Goal: Task Accomplishment & Management: Manage account settings

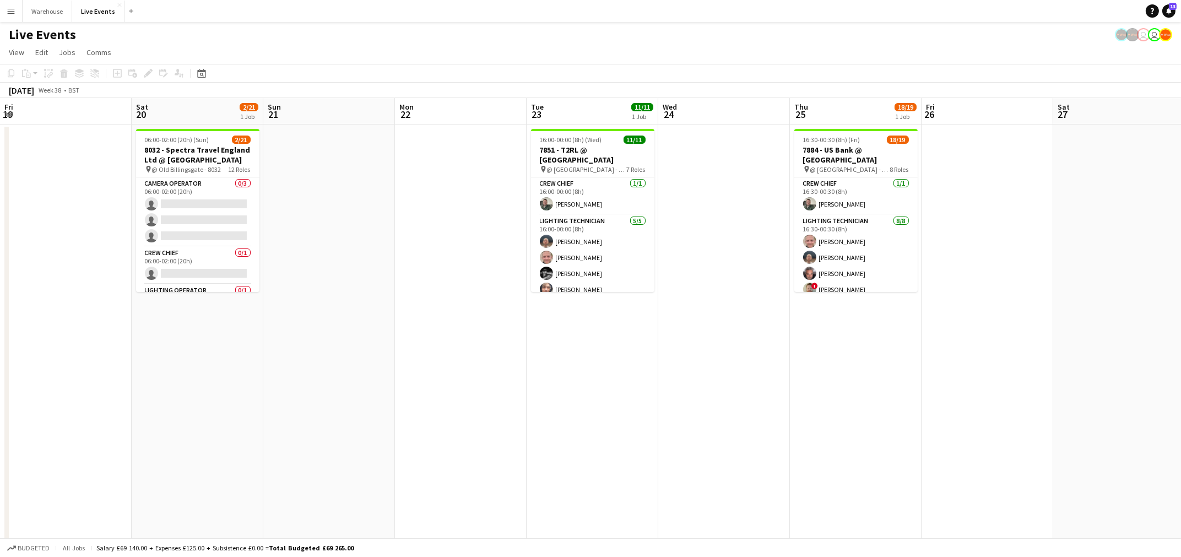
scroll to position [0, 228]
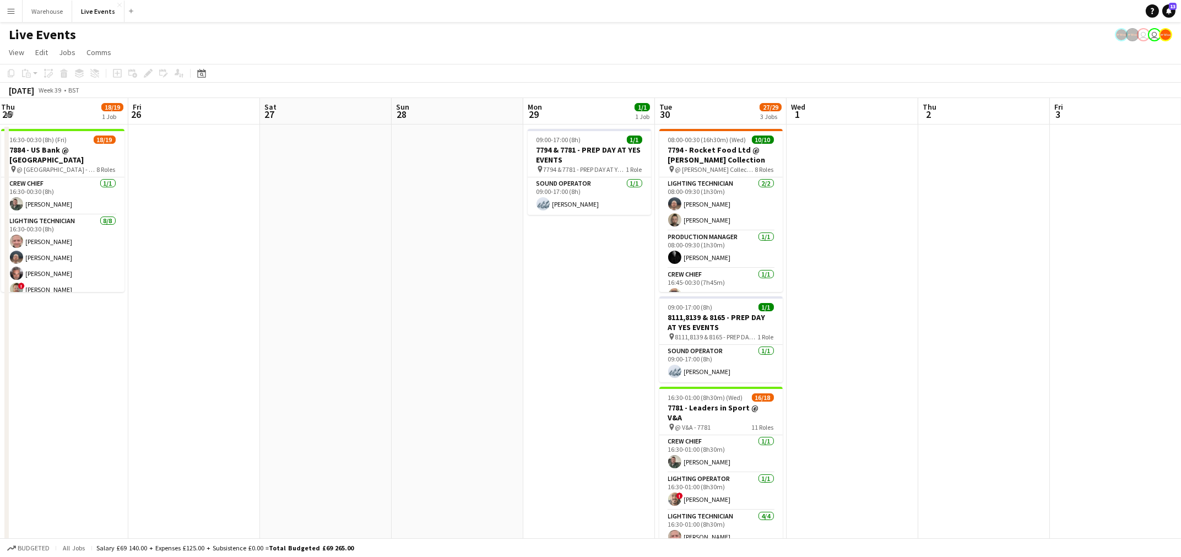
drag, startPoint x: 906, startPoint y: 356, endPoint x: 363, endPoint y: 369, distance: 543.1
click at [341, 372] on app-calendar-viewport "Sun 21 Mon 22 Tue 23 11/11 1 Job Wed 24 Thu 25 18/19 1 Job Fri 26 Sat 27 Sun 28…" at bounding box center [590, 335] width 1181 height 475
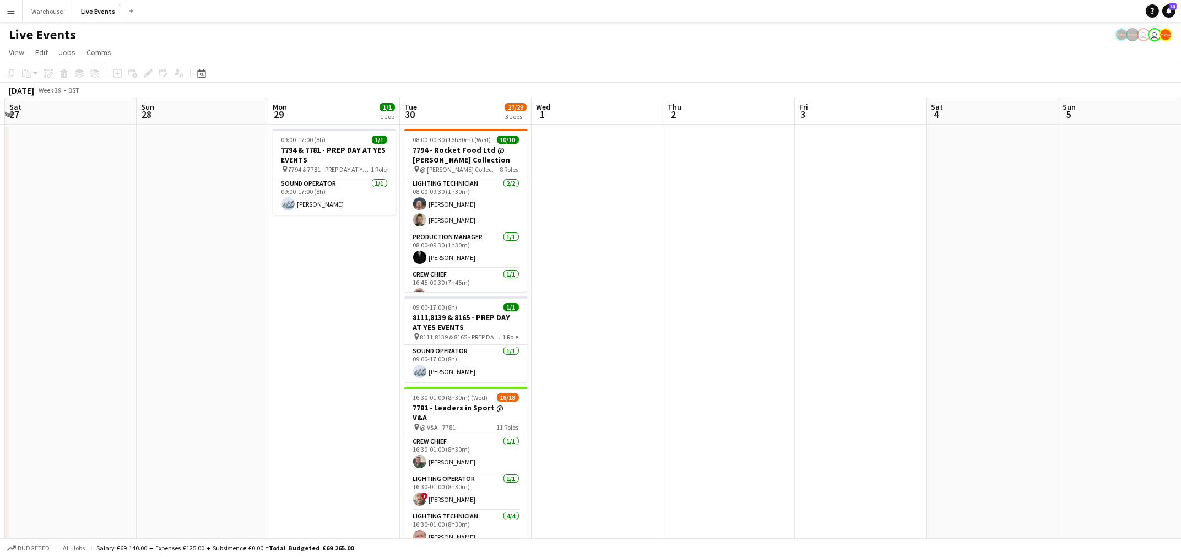
drag, startPoint x: 532, startPoint y: 377, endPoint x: 719, endPoint y: 380, distance: 186.7
click at [283, 377] on app-calendar-viewport "Tue 23 11/11 1 Job Wed 24 Thu 25 18/19 1 Job Fri 26 Sat 27 Sun 28 Mon 29 1/1 1 …" at bounding box center [590, 335] width 1181 height 475
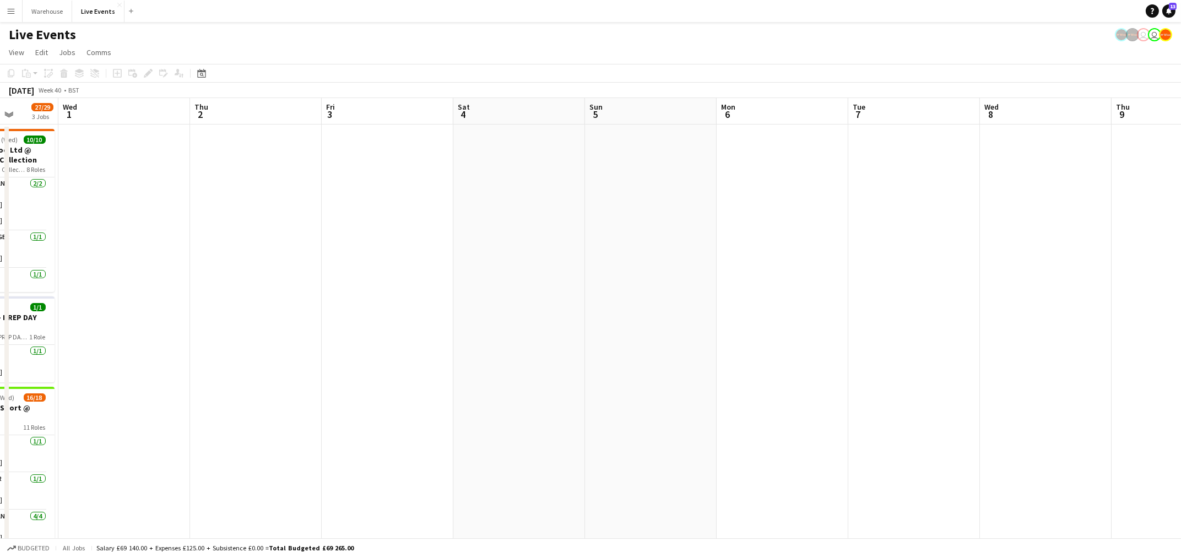
drag, startPoint x: 502, startPoint y: 377, endPoint x: 322, endPoint y: 374, distance: 180.1
click at [322, 376] on app-calendar-viewport "Sat 27 Sun 28 Mon 29 1/1 1 Job Tue 30 27/29 3 Jobs Wed 1 Thu 2 Fri 3 Sat 4 Sun …" at bounding box center [590, 335] width 1181 height 475
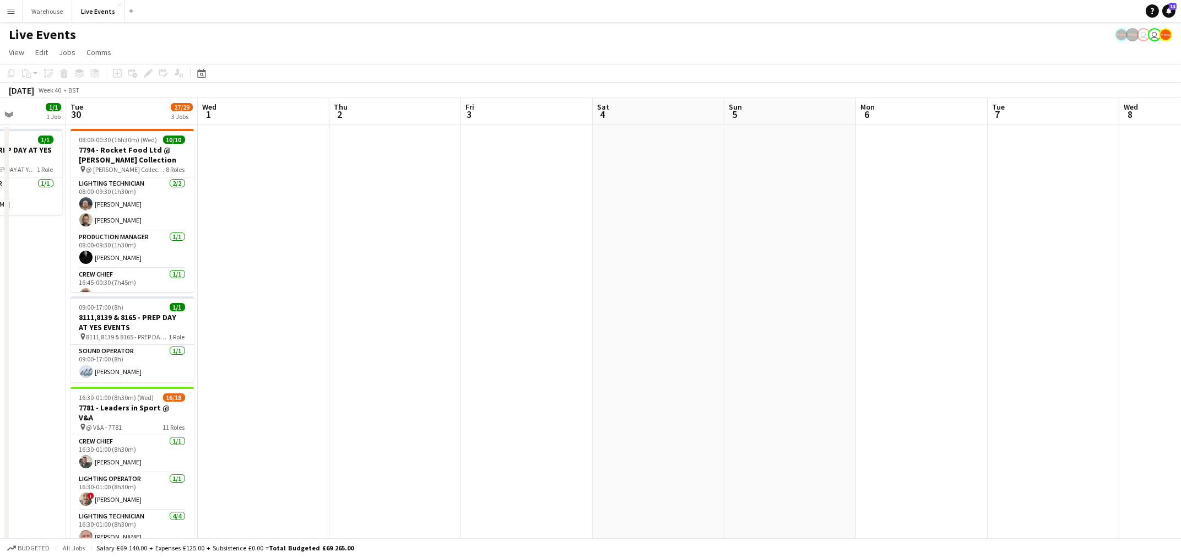
drag, startPoint x: 770, startPoint y: 374, endPoint x: 323, endPoint y: 368, distance: 447.7
click at [316, 373] on app-calendar-viewport "Sat 27 Sun 28 Mon 29 1/1 1 Job Tue 30 27/29 3 Jobs Wed 1 Thu 2 Fri 3 Sat 4 Sun …" at bounding box center [590, 335] width 1181 height 475
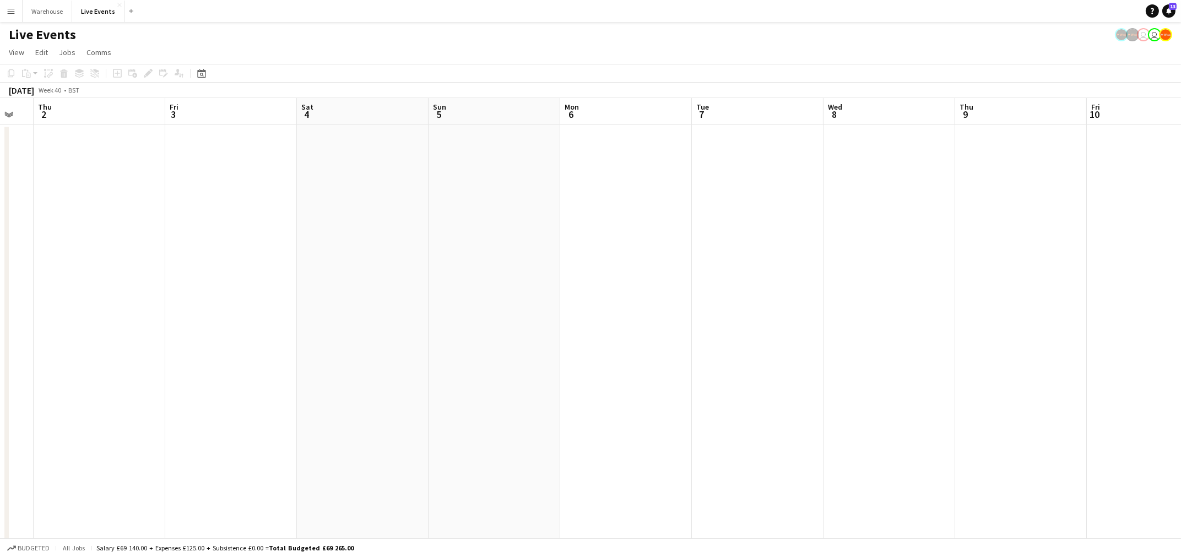
drag, startPoint x: 648, startPoint y: 369, endPoint x: 1059, endPoint y: 359, distance: 411.4
click at [1108, 358] on app-calendar-viewport "Tue 30 27/29 3 Jobs Wed 1 Thu 2 Fri 3 Sat 4 Sun 5 Mon 6 Tue 7 Wed 8 Thu 9 Fri 1…" at bounding box center [590, 335] width 1181 height 475
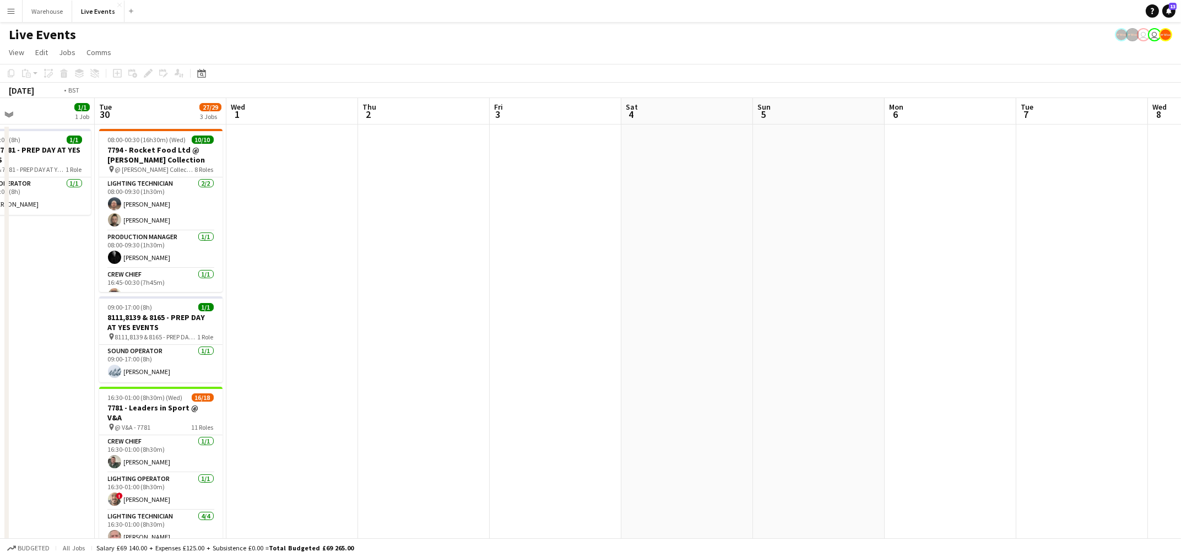
drag, startPoint x: 783, startPoint y: 354, endPoint x: 1004, endPoint y: 352, distance: 221.4
click at [1004, 352] on app-calendar-viewport "Sat 27 Sun 28 Mon 29 1/1 1 Job Tue 30 27/29 3 Jobs Wed 1 Thu 2 Fri 3 Sat 4 Sun …" at bounding box center [590, 335] width 1181 height 475
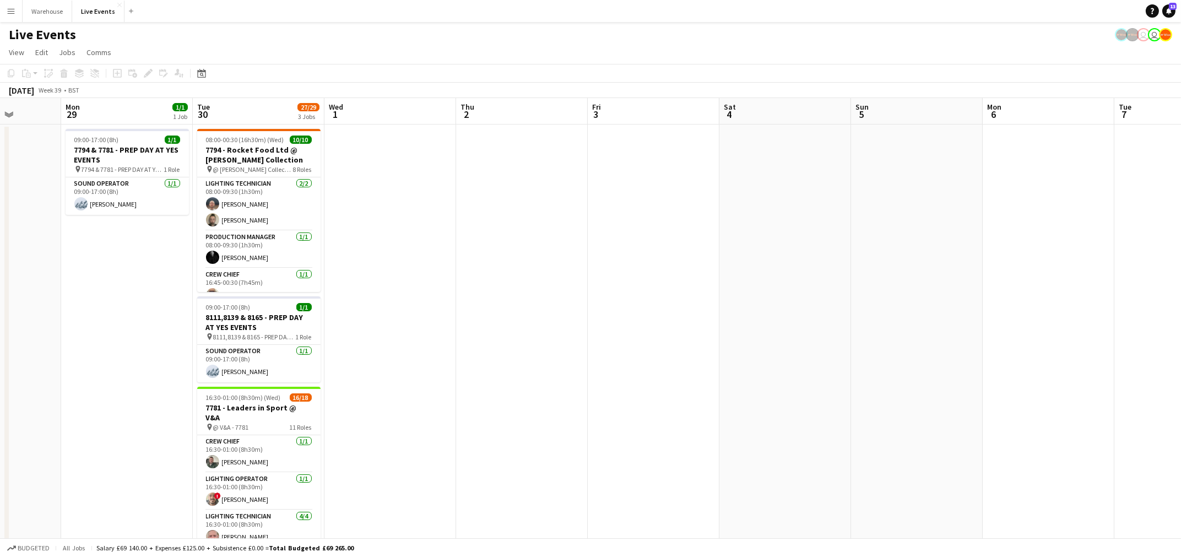
scroll to position [0, 331]
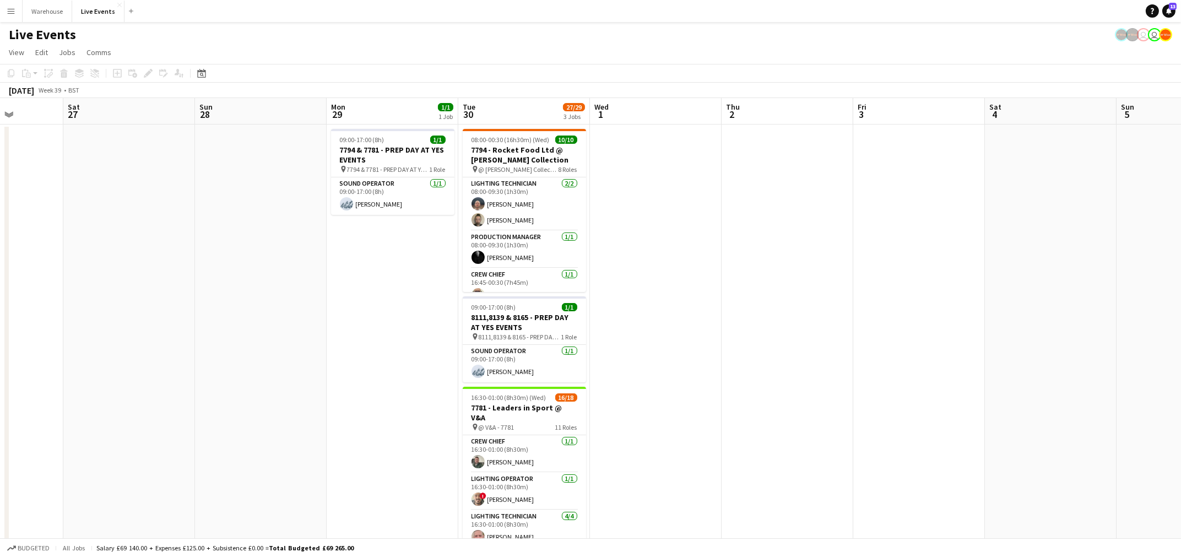
drag, startPoint x: 793, startPoint y: 333, endPoint x: 1025, endPoint y: 352, distance: 232.6
click at [1025, 352] on app-calendar-viewport "Wed 24 Thu 25 18/19 1 Job Fri 26 Sat 27 Sun 28 Mon 29 1/1 1 Job Tue 30 27/29 3 …" at bounding box center [590, 335] width 1181 height 475
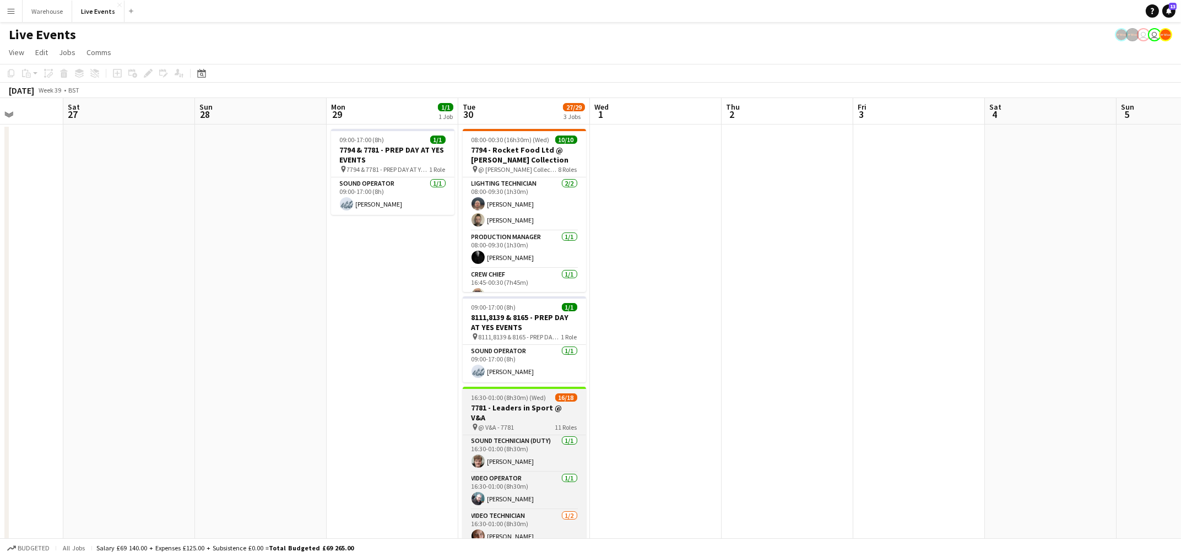
scroll to position [400, 0]
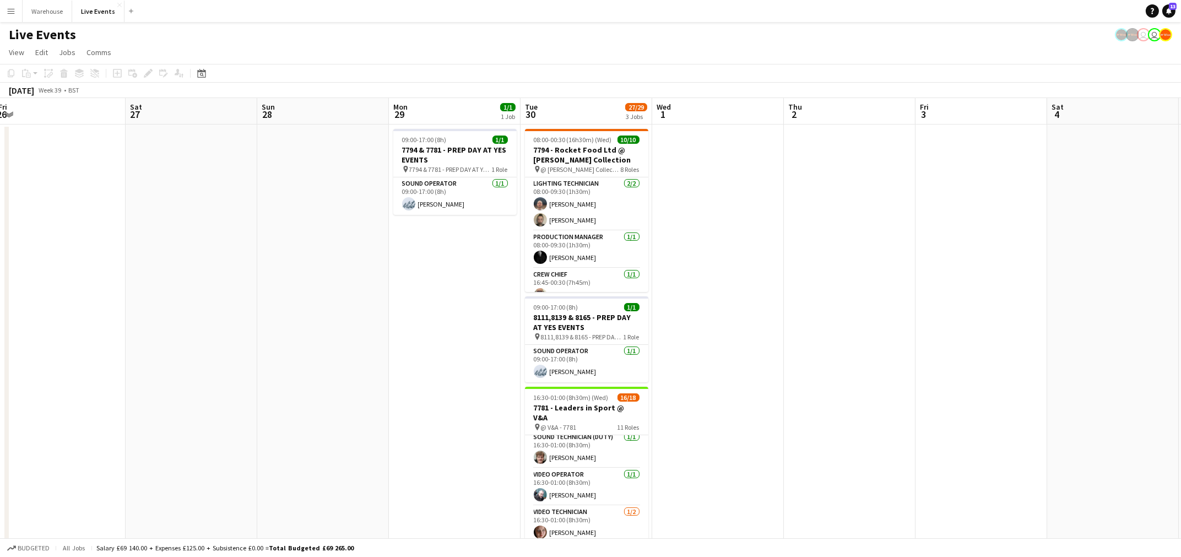
drag, startPoint x: 304, startPoint y: 323, endPoint x: 594, endPoint y: 343, distance: 290.3
click at [626, 341] on app-calendar-viewport "Wed 24 Thu 25 18/19 1 Job Fri 26 Sat 27 Sun 28 Mon 29 1/1 1 Job Tue 30 27/29 3 …" at bounding box center [590, 335] width 1181 height 475
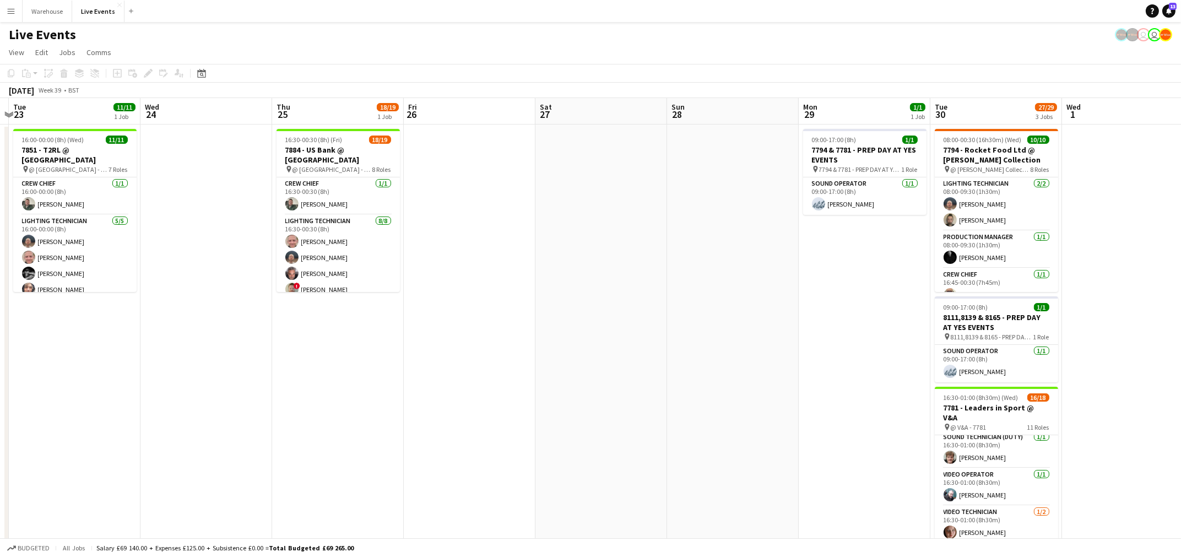
drag, startPoint x: 525, startPoint y: 356, endPoint x: 591, endPoint y: 379, distance: 70.3
click at [689, 384] on app-calendar-viewport "Sun 21 Mon 22 Tue 23 11/11 1 Job Wed 24 Thu 25 18/19 1 Job Fri 26 Sat 27 Sun 28…" at bounding box center [590, 335] width 1181 height 475
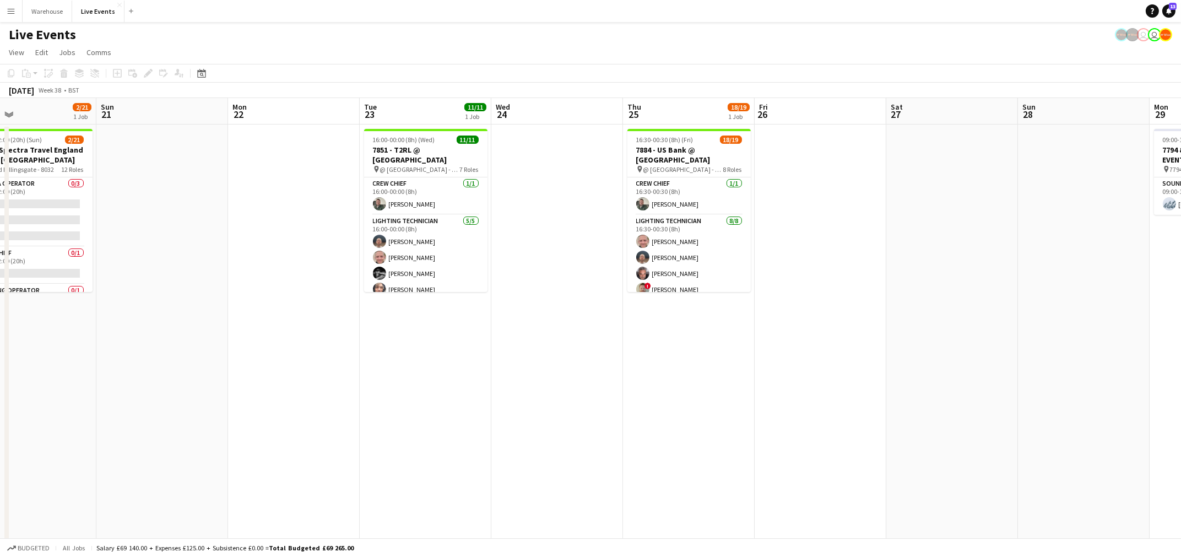
drag, startPoint x: 371, startPoint y: 346, endPoint x: 736, endPoint y: 392, distance: 368.5
click at [758, 393] on app-calendar-viewport "Thu 18 28/39 4 Jobs Fri 19 Sat 20 2/21 1 Job Sun 21 Mon 22 Tue 23 11/11 1 Job W…" at bounding box center [590, 457] width 1181 height 718
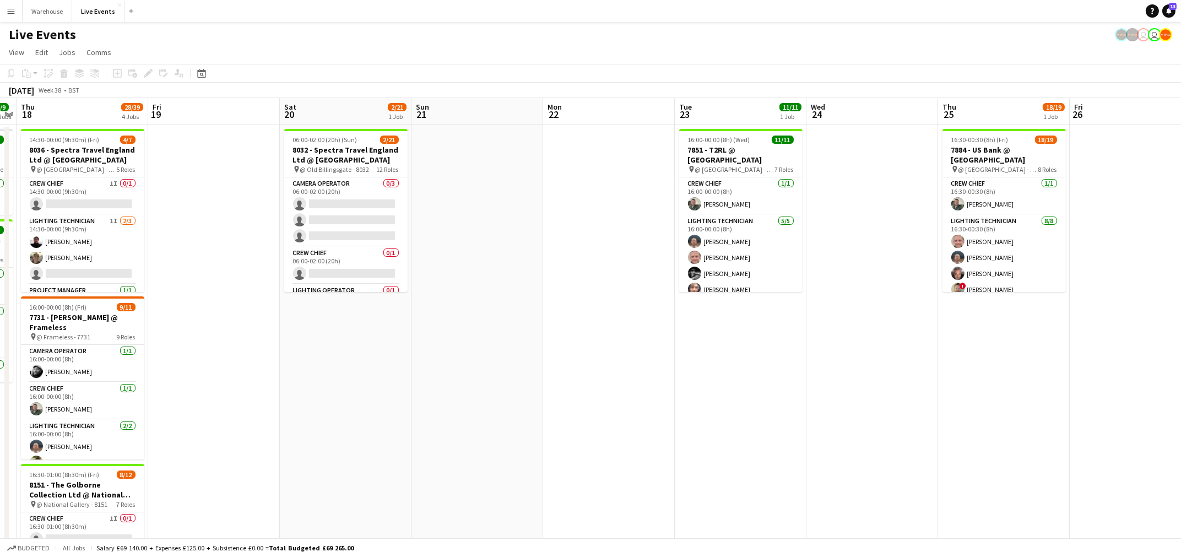
drag, startPoint x: 487, startPoint y: 373, endPoint x: 711, endPoint y: 401, distance: 225.8
click at [711, 401] on app-calendar-viewport "Tue 16 Wed 17 9/9 2 Jobs Thu 18 28/39 4 Jobs Fri 19 Sat 20 2/21 1 Job Sun 21 Mo…" at bounding box center [590, 457] width 1181 height 718
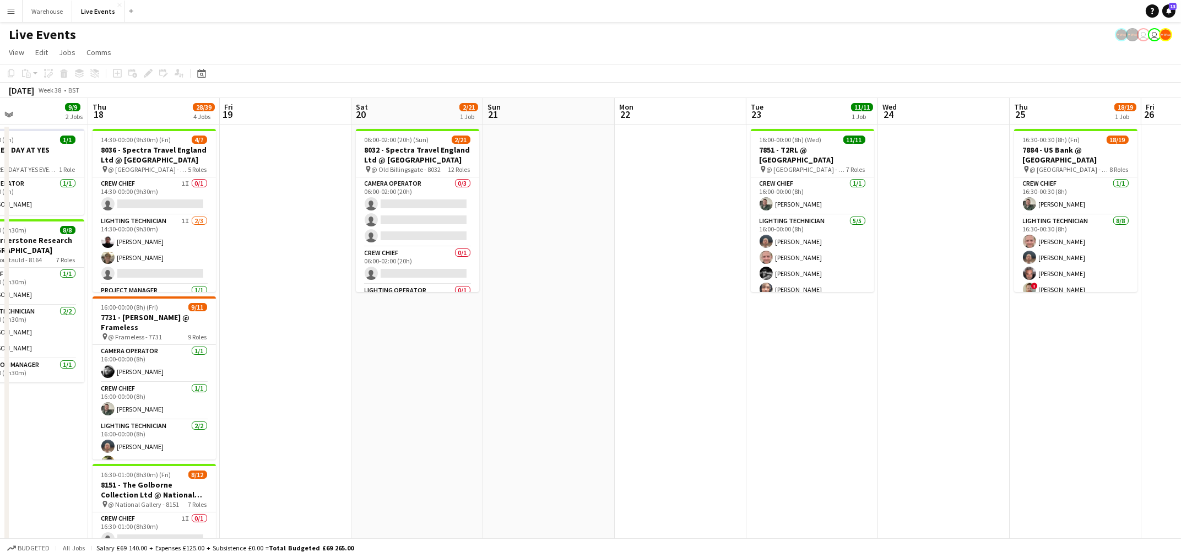
scroll to position [0, 293]
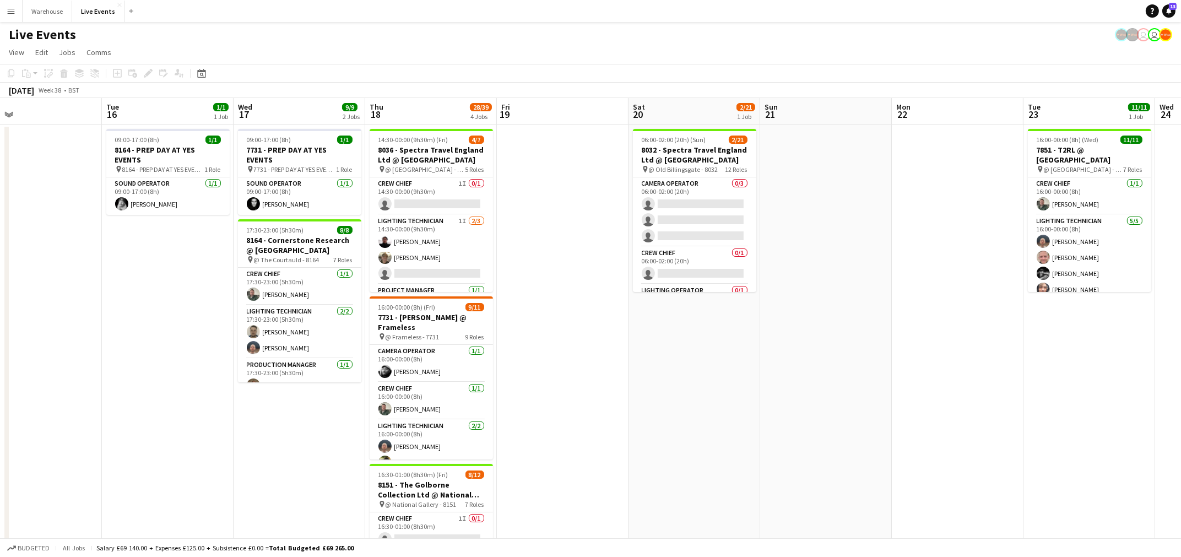
drag, startPoint x: 342, startPoint y: 365, endPoint x: 690, endPoint y: 412, distance: 351.3
click at [690, 412] on app-calendar-viewport "Sat 13 Sun 14 Mon 15 Tue 16 1/1 1 Job Wed 17 9/9 2 Jobs Thu 18 28/39 4 Jobs Fri…" at bounding box center [590, 457] width 1181 height 718
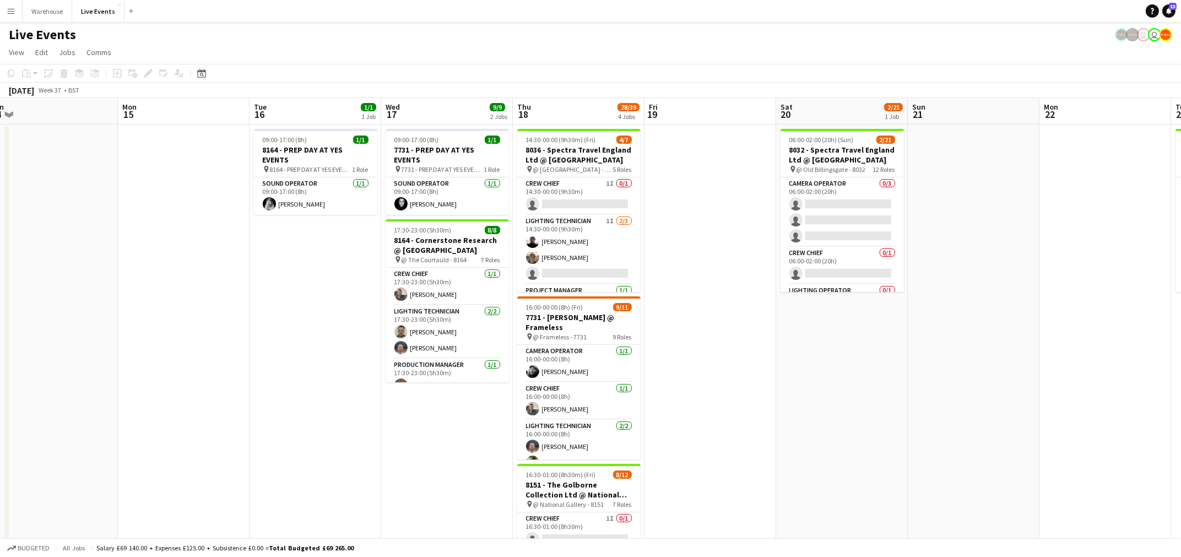
drag, startPoint x: 725, startPoint y: 421, endPoint x: 876, endPoint y: 431, distance: 150.6
click at [876, 431] on app-calendar-viewport "Fri 12 Sat 13 Sun 14 Mon 15 Tue 16 1/1 1 Job Wed 17 9/9 2 Jobs Thu 18 28/39 4 J…" at bounding box center [590, 457] width 1181 height 718
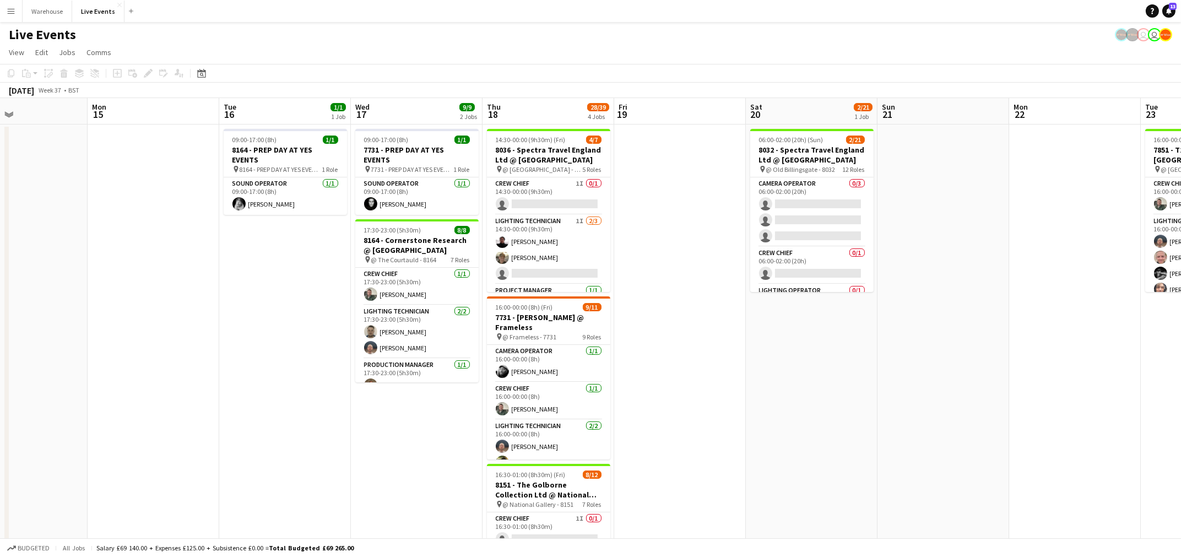
drag, startPoint x: 951, startPoint y: 426, endPoint x: 1020, endPoint y: 428, distance: 69.4
click at [1022, 428] on app-calendar-viewport "Fri 12 1/1 1 Job Sat 13 Sun 14 Mon 15 Tue 16 1/1 1 Job Wed 17 9/9 2 Jobs Thu 18…" at bounding box center [590, 457] width 1181 height 718
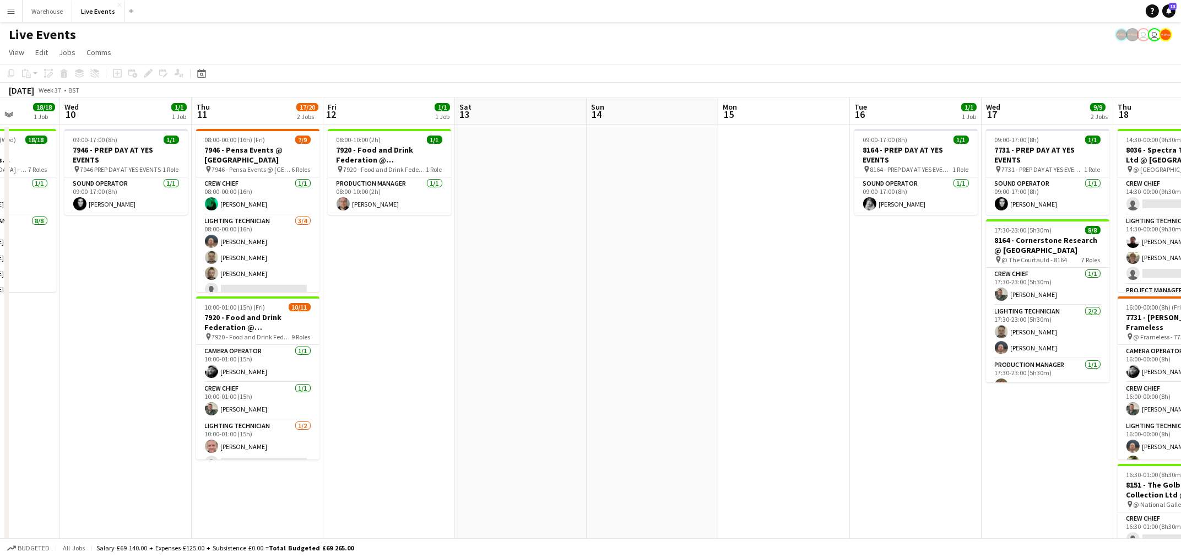
scroll to position [0, 445]
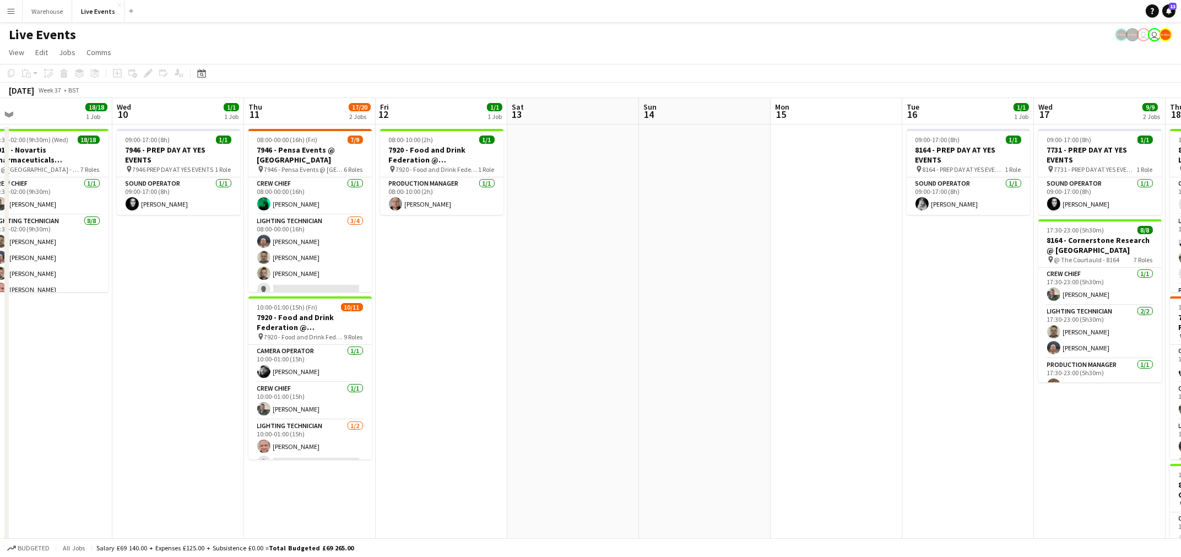
drag, startPoint x: 565, startPoint y: 406, endPoint x: 1021, endPoint y: 465, distance: 459.1
click at [1108, 467] on app-calendar-viewport "Sun 7 Mon 8 1/1 1 Job Tue 9 18/18 1 Job Wed 10 1/1 1 Job Thu 11 17/20 2 Jobs Fr…" at bounding box center [590, 457] width 1181 height 718
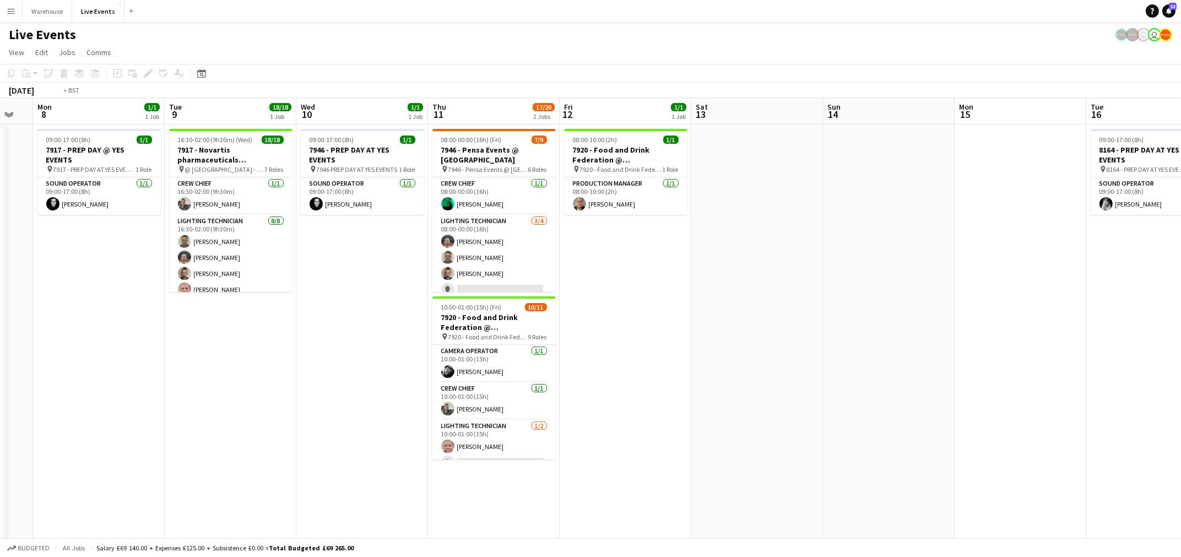
scroll to position [0, 227]
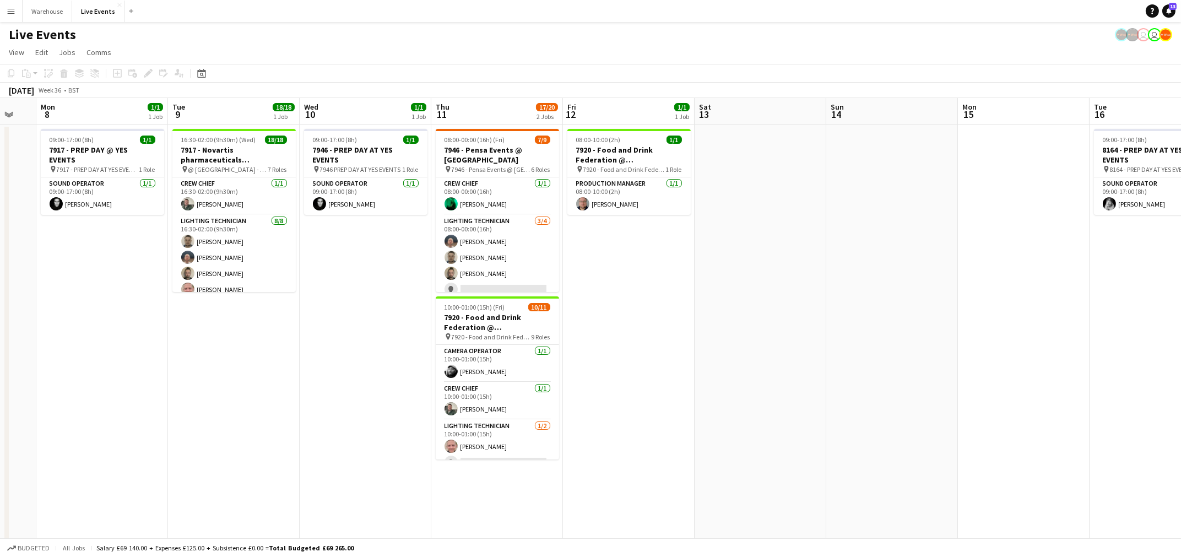
drag, startPoint x: 744, startPoint y: 448, endPoint x: 800, endPoint y: 446, distance: 55.7
click at [800, 446] on app-calendar-viewport "Sat 6 28/35 3 Jobs Sun 7 Mon 8 1/1 1 Job Tue 9 18/18 1 Job Wed 10 1/1 1 Job Thu…" at bounding box center [590, 457] width 1181 height 718
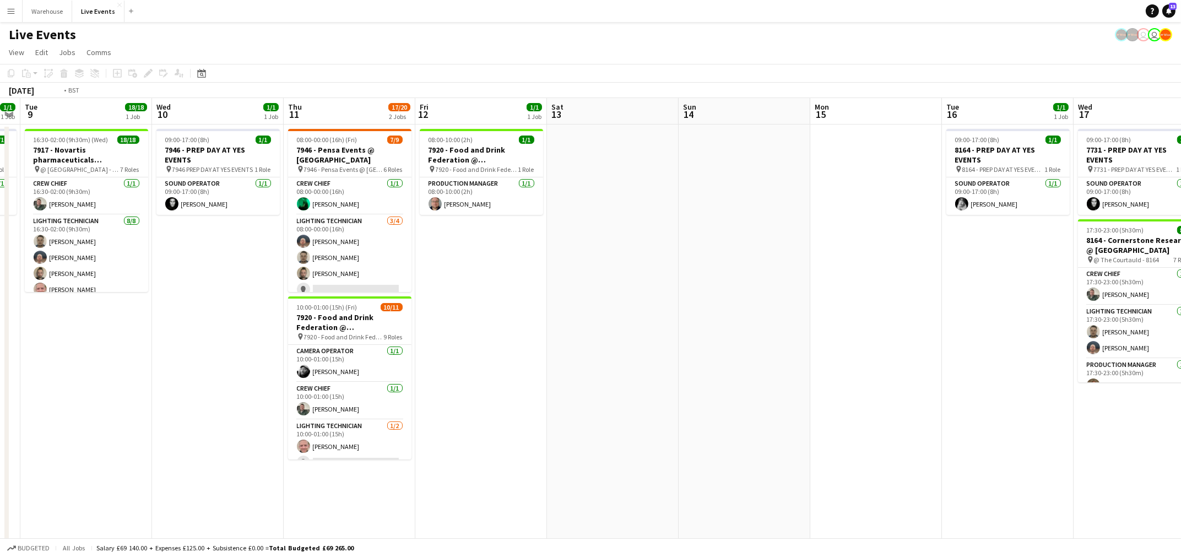
drag, startPoint x: 824, startPoint y: 380, endPoint x: 480, endPoint y: 371, distance: 344.3
click at [475, 373] on app-calendar-viewport "Sat 6 28/35 3 Jobs Sun 7 Mon 8 1/1 1 Job Tue 9 18/18 1 Job Wed 10 1/1 1 Job Thu…" at bounding box center [590, 457] width 1181 height 718
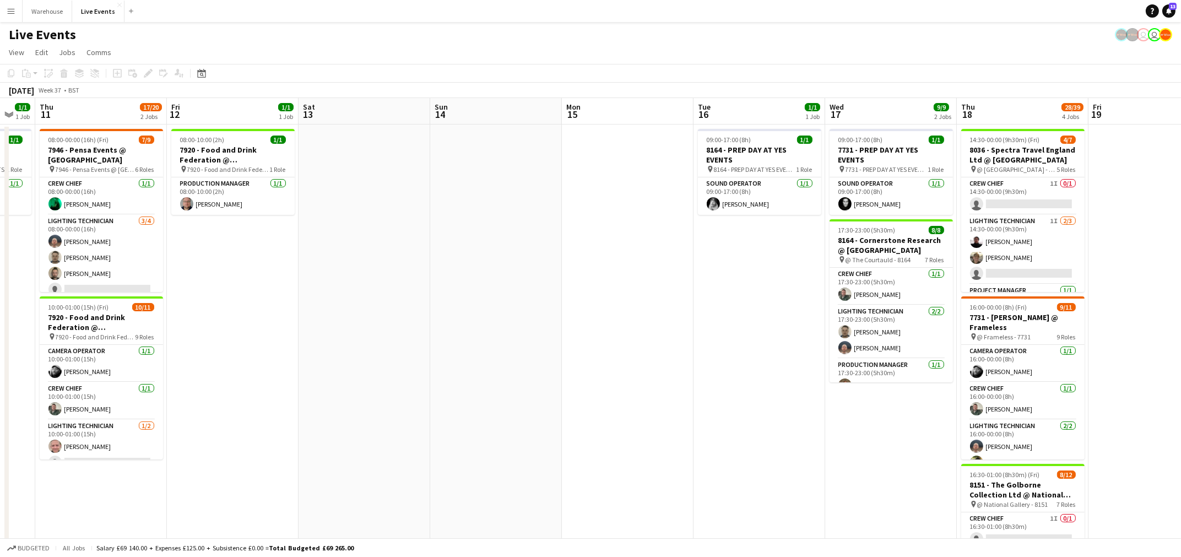
drag, startPoint x: 574, startPoint y: 376, endPoint x: 307, endPoint y: 374, distance: 267.6
click at [307, 374] on app-calendar-viewport "Mon 8 1/1 1 Job Tue 9 18/18 1 Job Wed 10 1/1 1 Job Thu 11 17/20 2 Jobs Fri 12 1…" at bounding box center [590, 457] width 1181 height 718
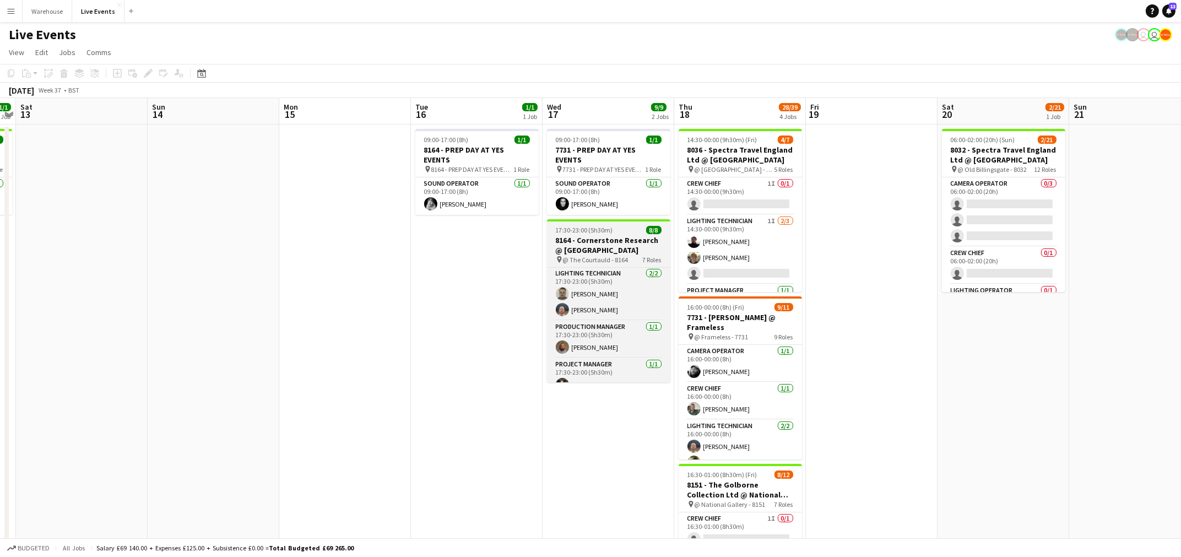
scroll to position [0, 0]
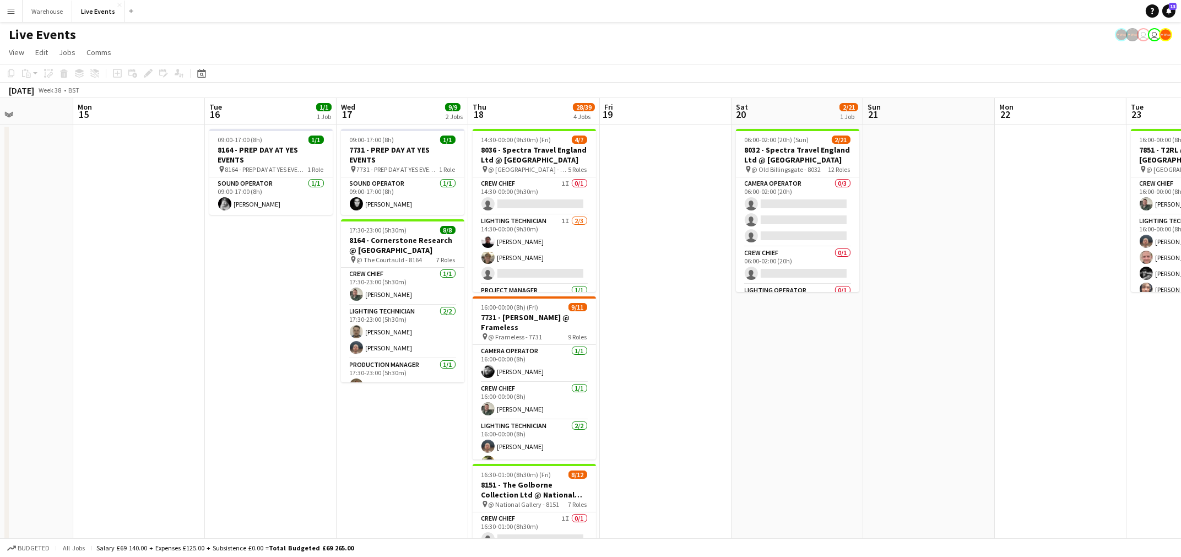
drag, startPoint x: 1069, startPoint y: 415, endPoint x: 630, endPoint y: 437, distance: 440.0
click at [630, 437] on app-calendar-viewport "Fri 12 1/1 1 Job Sat 13 Sun 14 Mon 15 Tue 16 1/1 1 Job Wed 17 9/9 2 Jobs Thu 18…" at bounding box center [590, 457] width 1181 height 718
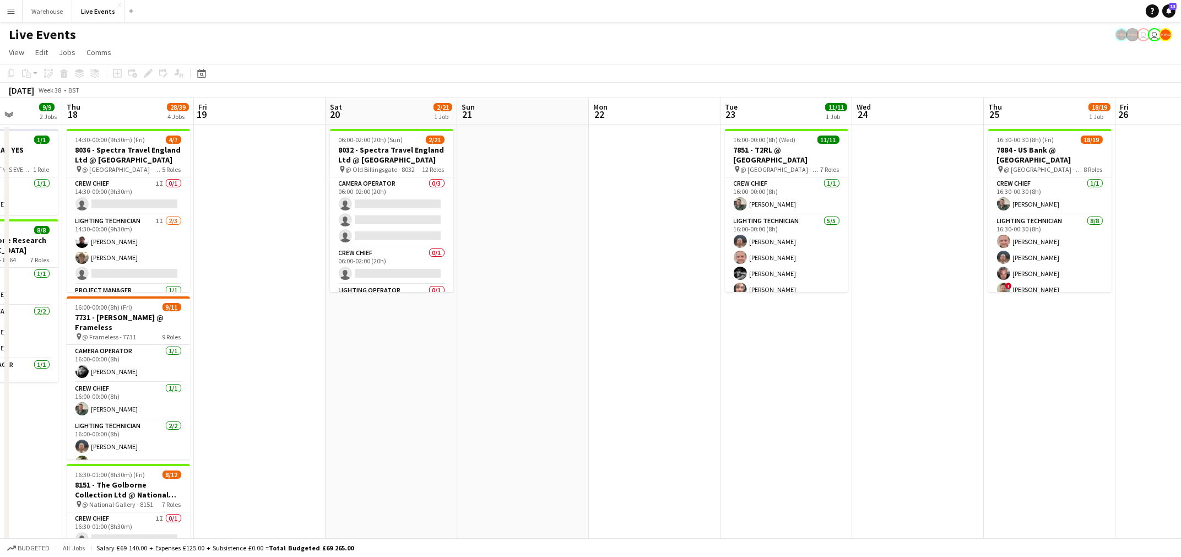
scroll to position [0, 465]
drag, startPoint x: 921, startPoint y: 414, endPoint x: 797, endPoint y: 426, distance: 125.1
click at [797, 426] on app-calendar-viewport "Sun 14 Mon 15 Tue 16 1/1 1 Job Wed 17 9/9 2 Jobs Thu 18 28/39 4 Jobs Fri 19 Sat…" at bounding box center [590, 457] width 1181 height 718
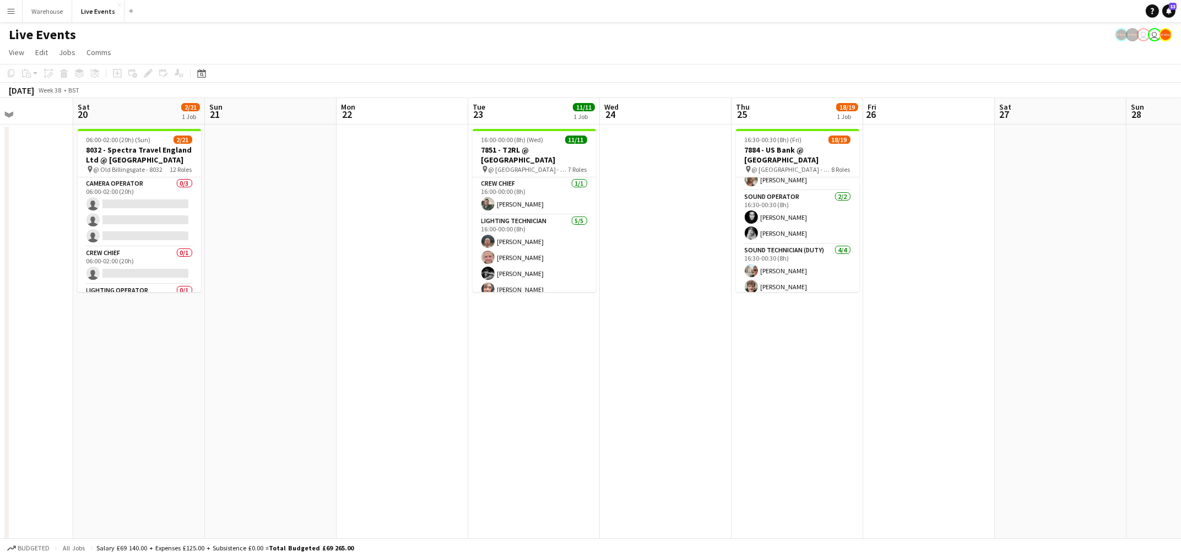
scroll to position [0, 460]
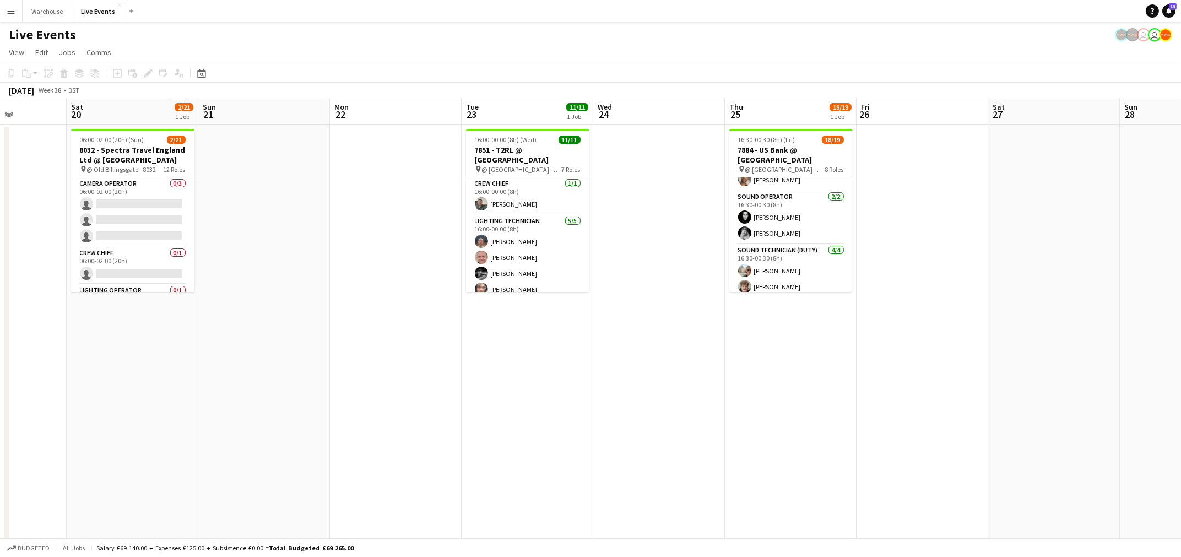
drag, startPoint x: 1034, startPoint y: 319, endPoint x: 776, endPoint y: 378, distance: 264.9
click at [776, 378] on app-calendar-viewport "Tue 16 1/1 1 Job Wed 17 9/9 2 Jobs Thu 18 28/39 4 Jobs Fri 19 Sat 20 2/21 1 Job…" at bounding box center [590, 457] width 1181 height 718
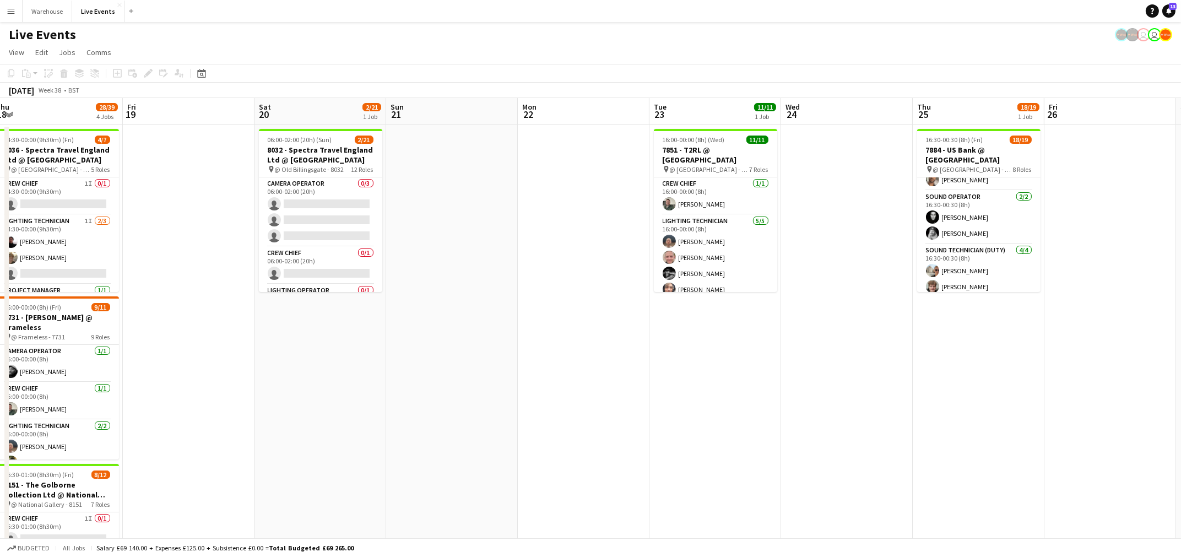
drag, startPoint x: 483, startPoint y: 361, endPoint x: 607, endPoint y: 362, distance: 123.3
click at [666, 363] on app-calendar-viewport "Tue 16 1/1 1 Job Wed 17 9/9 2 Jobs Thu 18 28/39 4 Jobs Fri 19 Sat 20 2/21 1 Job…" at bounding box center [590, 457] width 1181 height 718
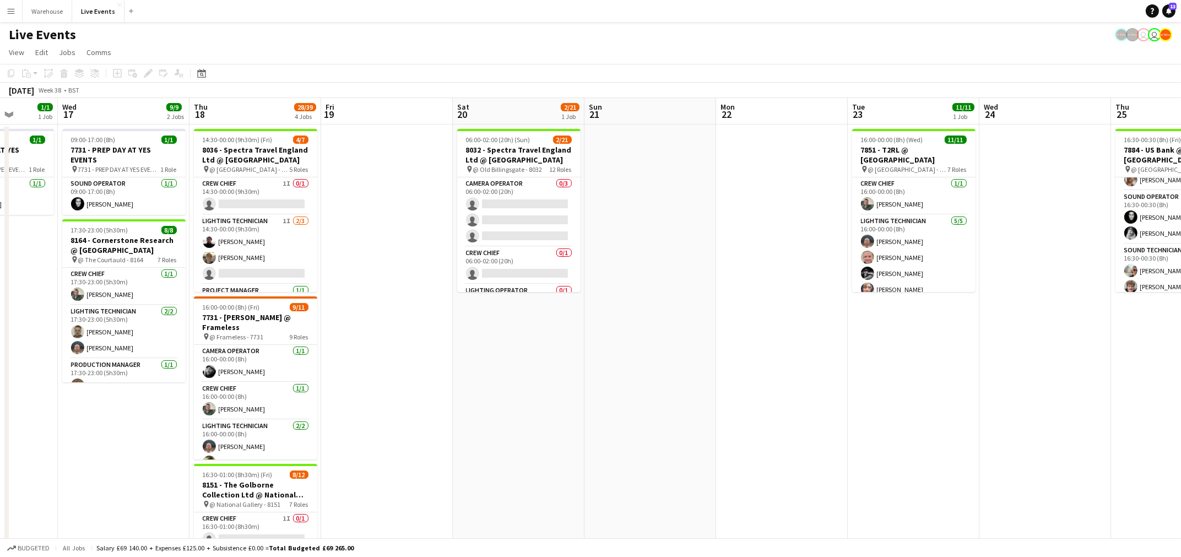
drag, startPoint x: 379, startPoint y: 357, endPoint x: 144, endPoint y: 371, distance: 236.1
click at [169, 372] on app-calendar-viewport "Sat 13 Sun 14 Mon 15 Tue 16 1/1 1 Job Wed 17 9/9 2 Jobs Thu 18 28/39 4 Jobs Fri…" at bounding box center [590, 457] width 1181 height 718
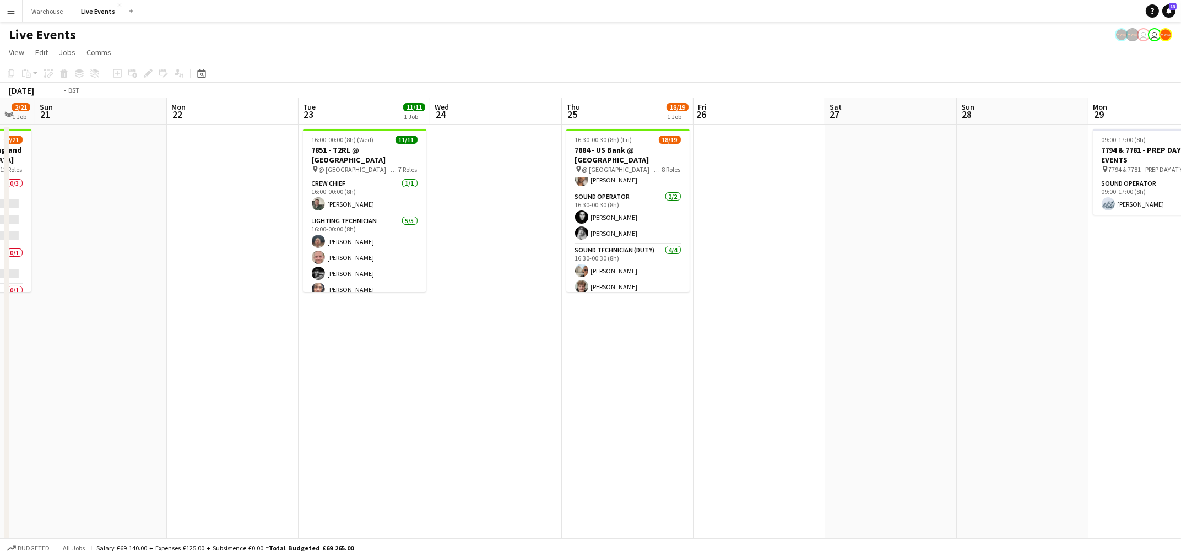
drag, startPoint x: 643, startPoint y: 388, endPoint x: 268, endPoint y: 382, distance: 375.0
click at [263, 384] on app-calendar-viewport "Wed 17 9/9 2 Jobs Thu 18 28/39 4 Jobs Fri 19 Sat 20 2/21 1 Job Sun 21 Mon 22 Tu…" at bounding box center [590, 457] width 1181 height 718
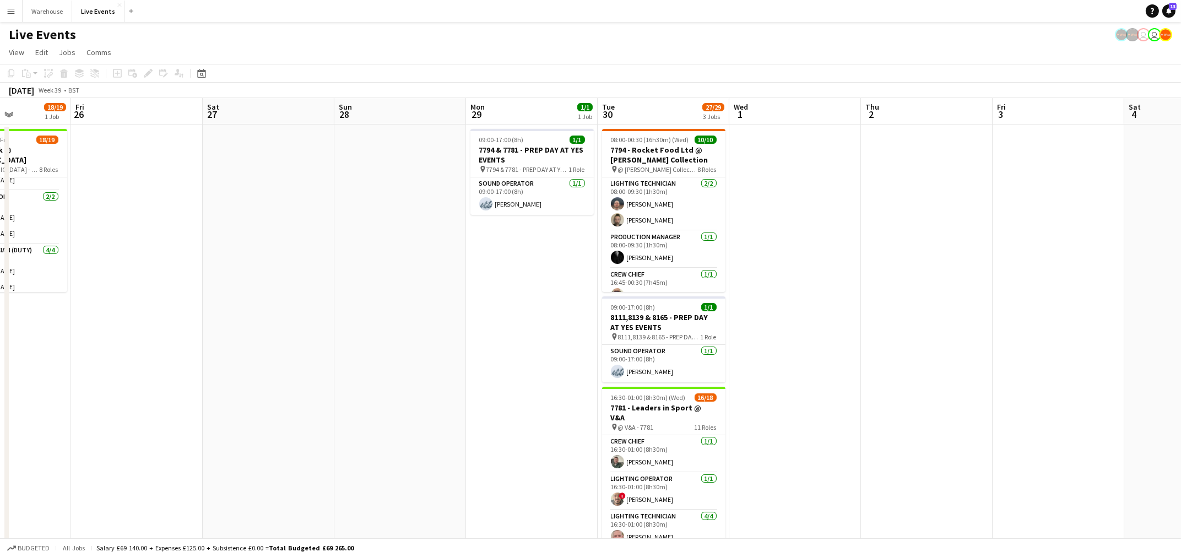
drag, startPoint x: 687, startPoint y: 371, endPoint x: 379, endPoint y: 384, distance: 308.1
click at [376, 386] on app-calendar-viewport "Tue 23 11/11 1 Job Wed 24 Thu 25 18/19 1 Job Fri 26 Sat 27 Sun 28 Mon 29 1/1 1 …" at bounding box center [590, 457] width 1181 height 718
click at [377, 385] on app-date-cell at bounding box center [400, 470] width 132 height 692
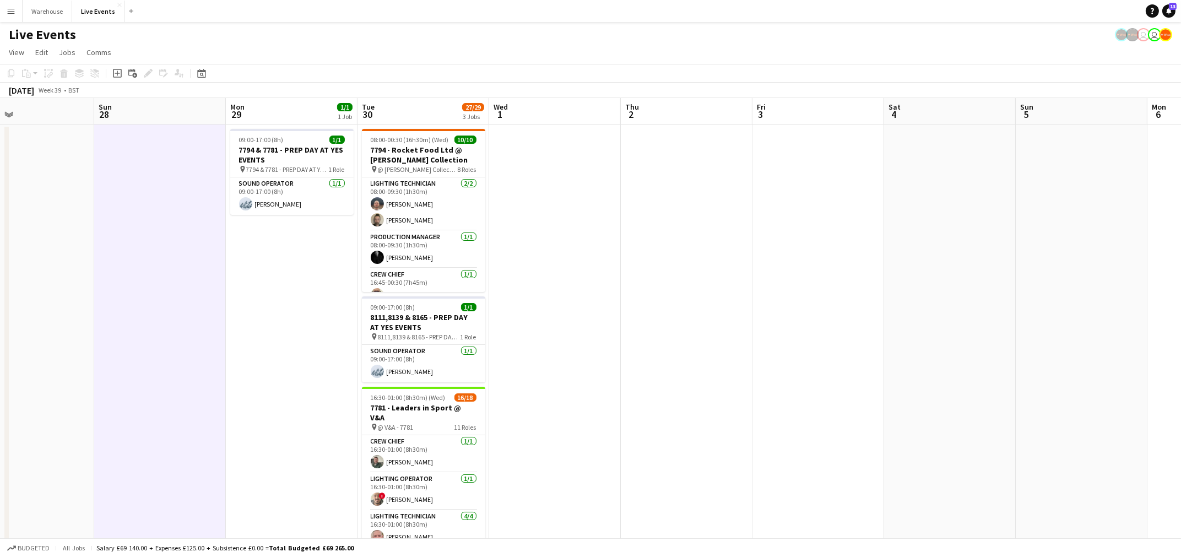
drag, startPoint x: 322, startPoint y: 382, endPoint x: 597, endPoint y: 363, distance: 276.5
click at [260, 377] on app-calendar-viewport "Tue 23 11/11 1 Job Wed 24 Thu 25 18/19 1 Job Fri 26 Sat 27 Sun 28 Mon 29 1/1 1 …" at bounding box center [590, 457] width 1181 height 718
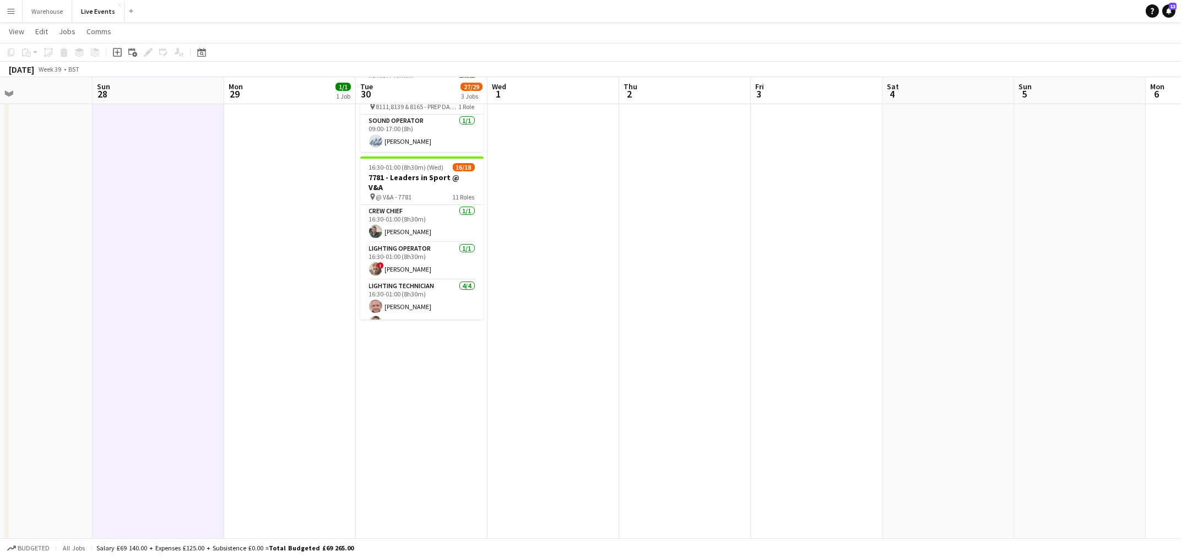
scroll to position [0, 0]
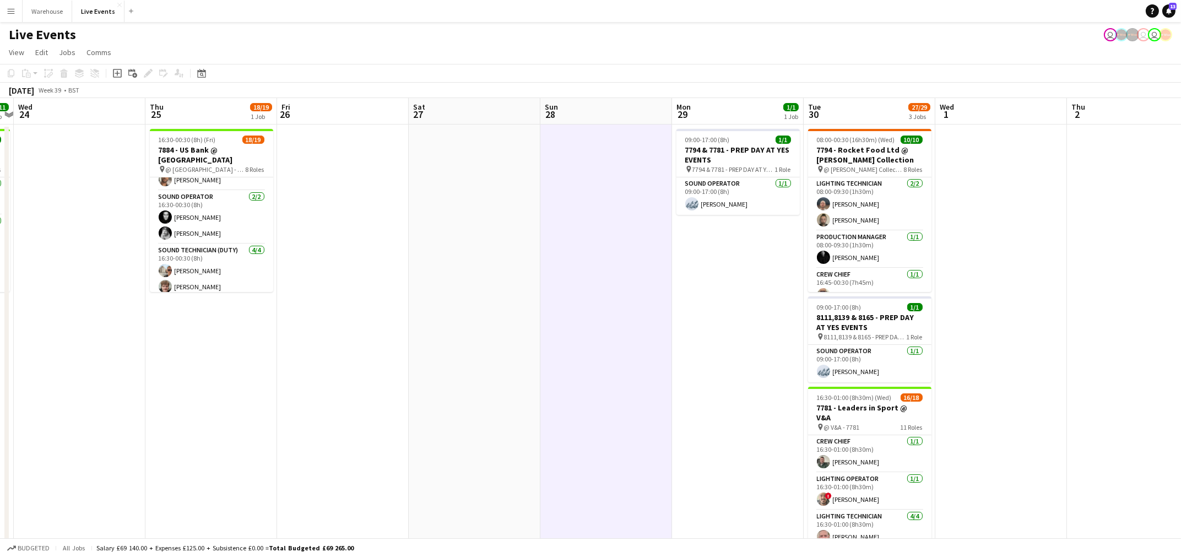
drag, startPoint x: 282, startPoint y: 402, endPoint x: 993, endPoint y: 397, distance: 711.4
click at [993, 397] on app-calendar-viewport "Mon 22 Tue 23 11/11 1 Job Wed 24 Thu 25 18/19 1 Job Fri 26 Sat 27 Sun 28 Mon 29…" at bounding box center [590, 457] width 1181 height 718
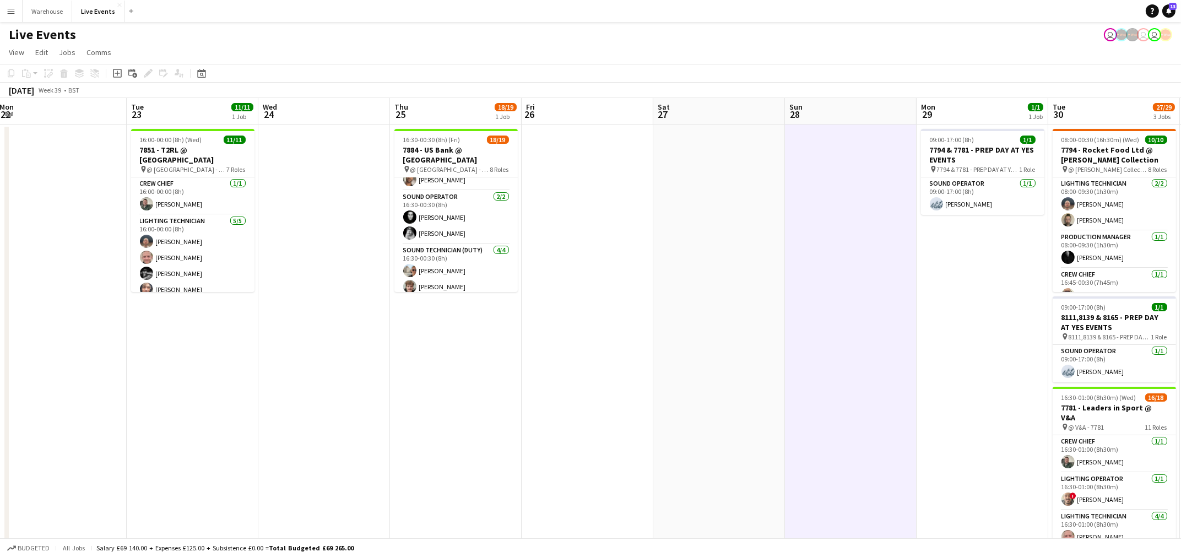
drag, startPoint x: 478, startPoint y: 430, endPoint x: 985, endPoint y: 409, distance: 507.0
click at [985, 409] on app-calendar-viewport "Sat 20 2/21 1 Job Sun 21 Mon 22 Tue 23 11/11 1 Job Wed 24 Thu 25 18/19 1 Job Fr…" at bounding box center [590, 457] width 1181 height 718
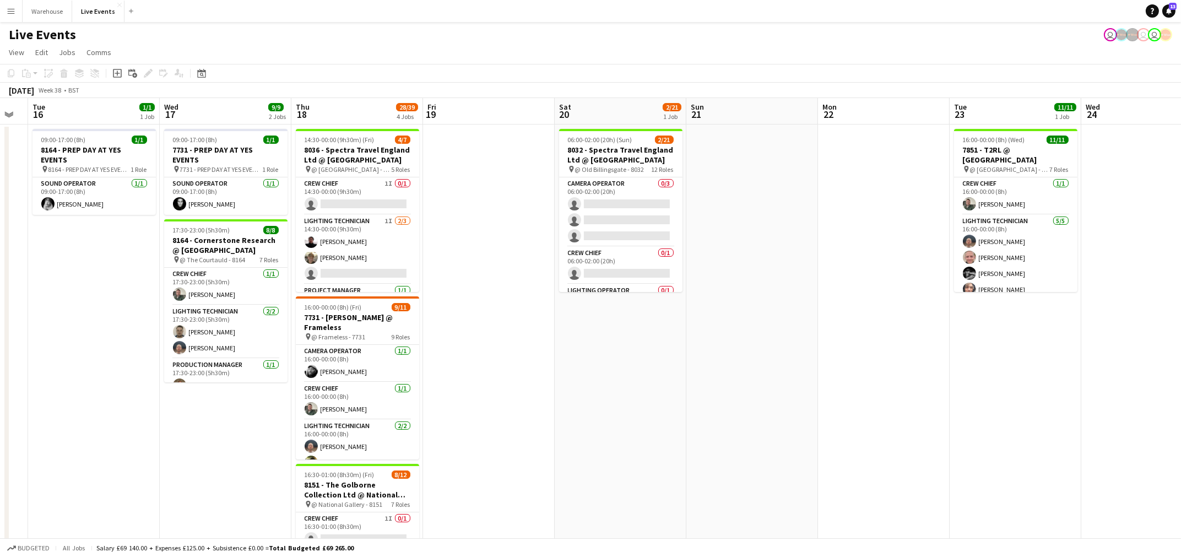
drag, startPoint x: 795, startPoint y: 423, endPoint x: 487, endPoint y: 434, distance: 307.5
click at [873, 420] on app-calendar-viewport "Sun 14 Mon 15 Tue 16 1/1 1 Job Wed 17 9/9 2 Jobs Thu 18 28/39 4 Jobs Fri 19 Sat…" at bounding box center [590, 457] width 1181 height 718
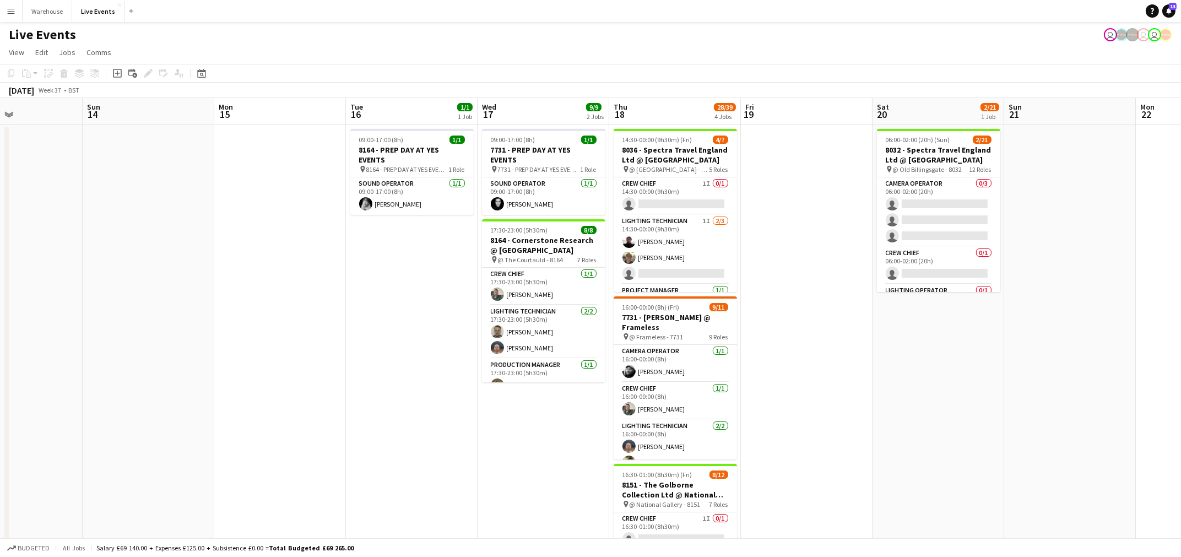
drag, startPoint x: 807, startPoint y: 449, endPoint x: 529, endPoint y: 445, distance: 278.1
click at [921, 441] on app-calendar-viewport "Thu 11 17/20 2 Jobs Fri 12 1/1 1 Job Sat 13 Sun 14 Mon 15 Tue 16 1/1 1 Job Wed …" at bounding box center [590, 457] width 1181 height 718
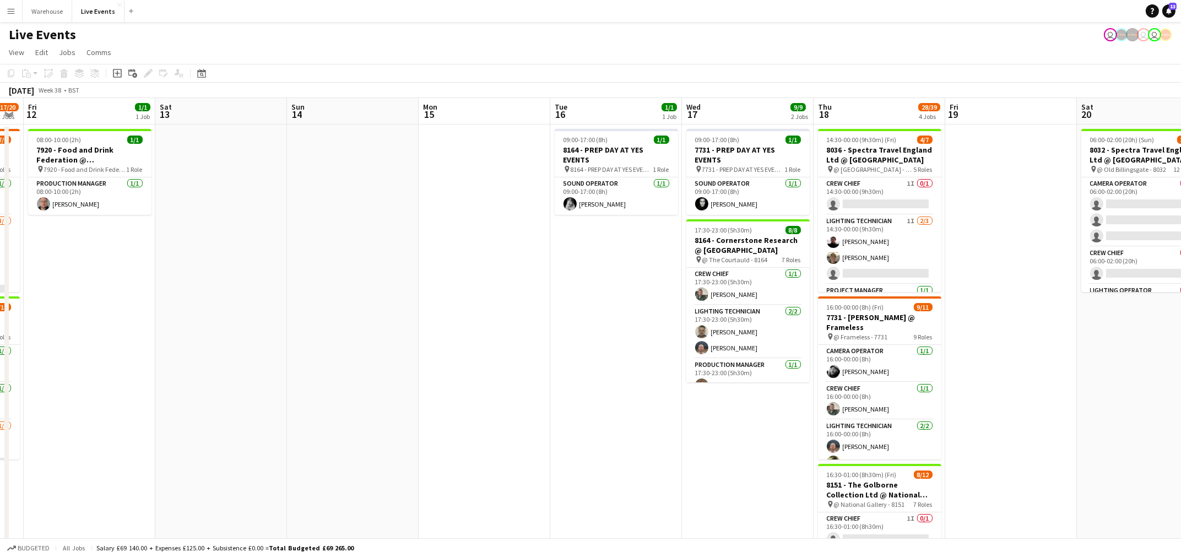
drag, startPoint x: 642, startPoint y: 442, endPoint x: 893, endPoint y: 440, distance: 250.5
click at [929, 440] on app-calendar-viewport "Wed 10 1/1 1 Job Thu 11 17/20 2 Jobs Fri 12 1/1 1 Job Sat 13 Sun 14 Mon 15 Tue …" at bounding box center [590, 457] width 1181 height 718
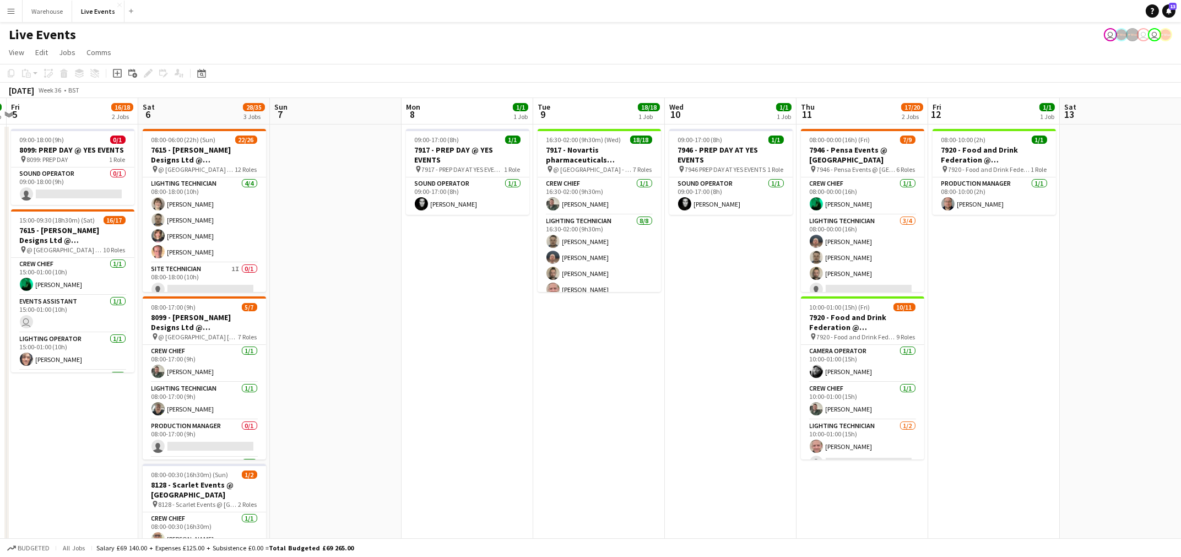
drag, startPoint x: 724, startPoint y: 447, endPoint x: 964, endPoint y: 448, distance: 239.5
click at [964, 448] on app-calendar-viewport "Wed 3 Thu 4 3/3 1 Job Fri 5 16/18 2 Jobs Sat 6 28/35 3 Jobs Sun 7 Mon 8 1/1 1 J…" at bounding box center [590, 457] width 1181 height 718
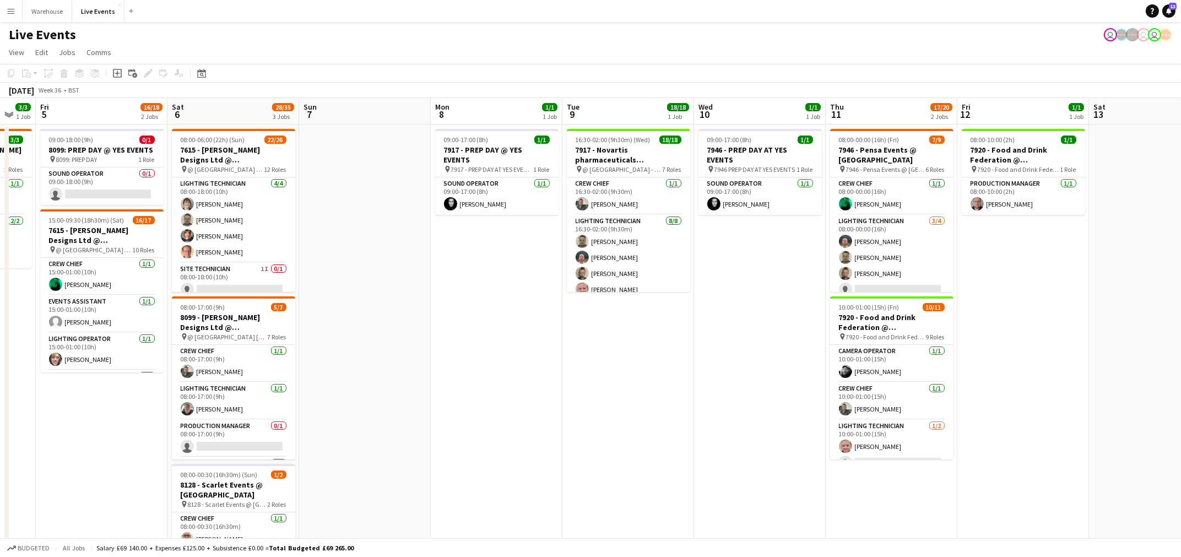
drag, startPoint x: 411, startPoint y: 446, endPoint x: 809, endPoint y: 452, distance: 398.2
click at [838, 450] on app-calendar-viewport "Wed 3 Thu 4 3/3 1 Job Fri 5 16/18 2 Jobs Sat 6 28/35 3 Jobs Sun 7 Mon 8 1/1 1 J…" at bounding box center [590, 457] width 1181 height 718
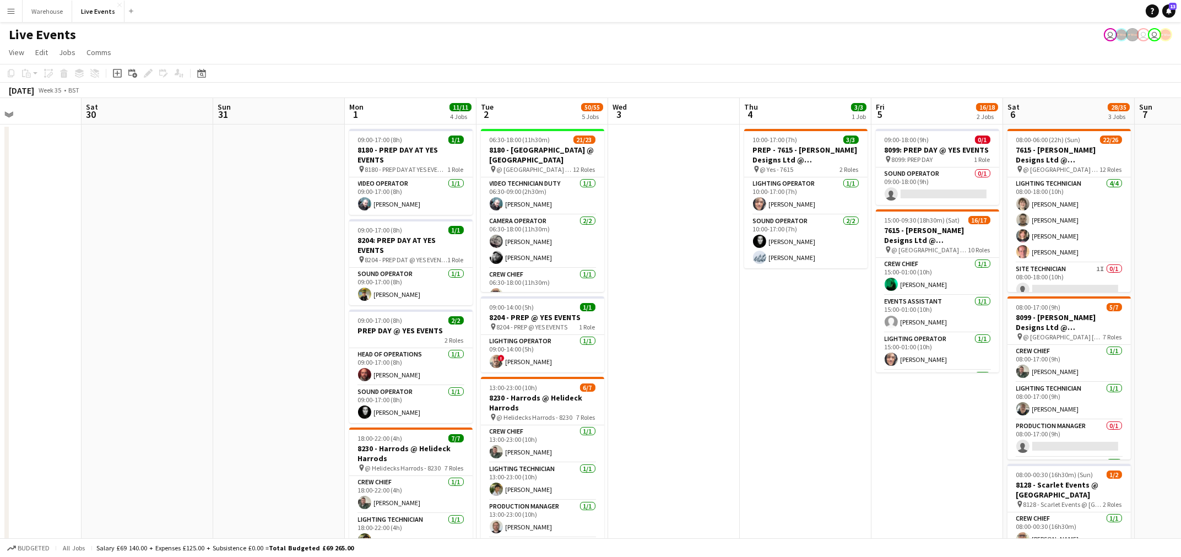
drag, startPoint x: 329, startPoint y: 494, endPoint x: 766, endPoint y: 470, distance: 437.9
click at [766, 470] on app-calendar-viewport "Wed 27 Thu 28 Fri 29 Sat 30 Sun 31 Mon 1 11/11 4 Jobs Tue 2 50/55 5 Jobs Wed 3 …" at bounding box center [590, 502] width 1181 height 809
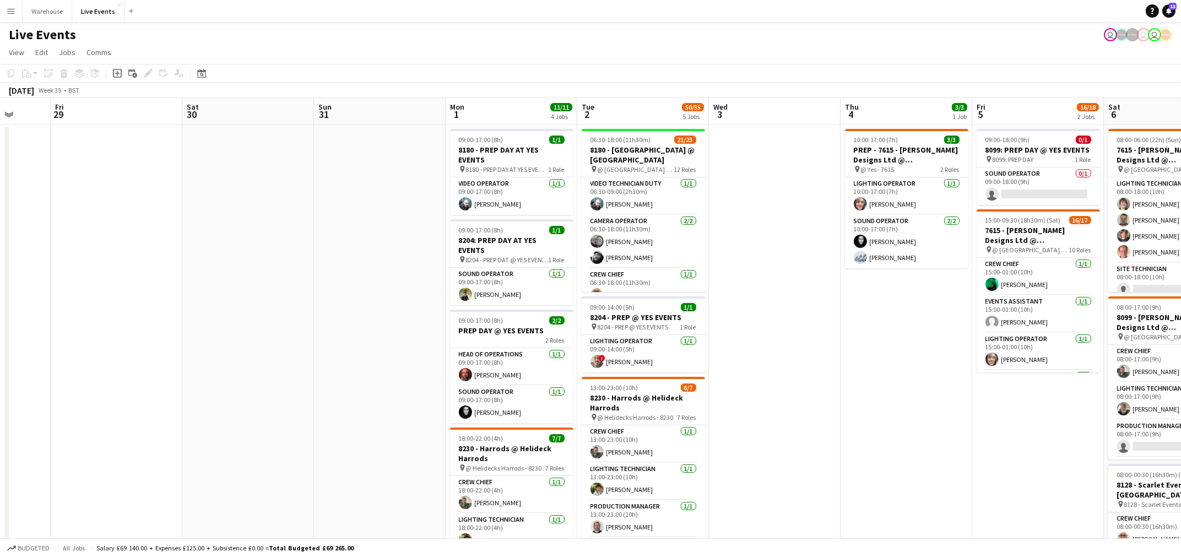
drag, startPoint x: 728, startPoint y: 448, endPoint x: 830, endPoint y: 445, distance: 101.4
click at [830, 445] on app-calendar-viewport "Tue 26 Wed 27 Thu 28 Fri 29 Sat 30 Sun 31 Mon 1 11/11 4 Jobs Tue 2 50/55 5 Jobs…" at bounding box center [590, 502] width 1181 height 809
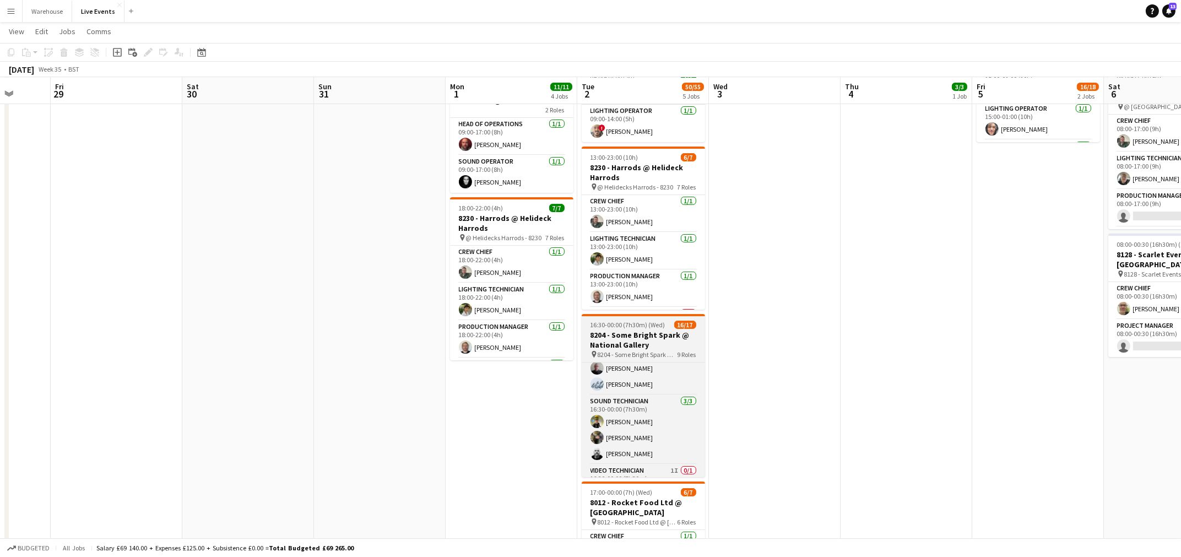
scroll to position [308, 0]
